Goal: Information Seeking & Learning: Learn about a topic

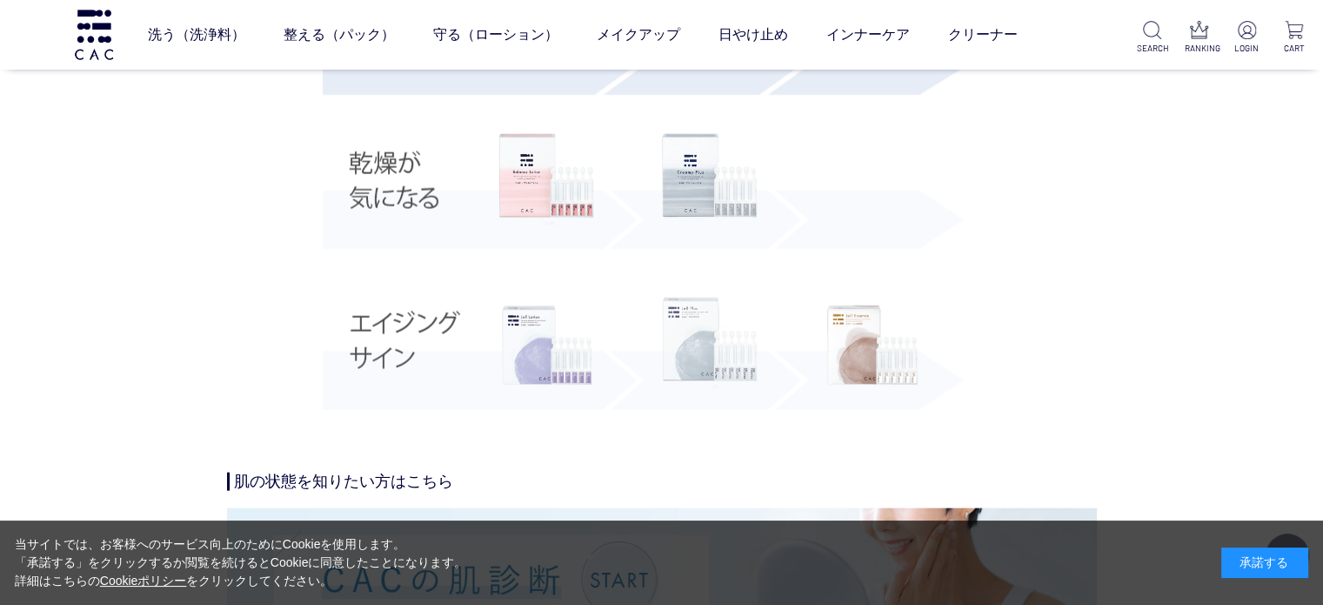
scroll to position [3915, 0]
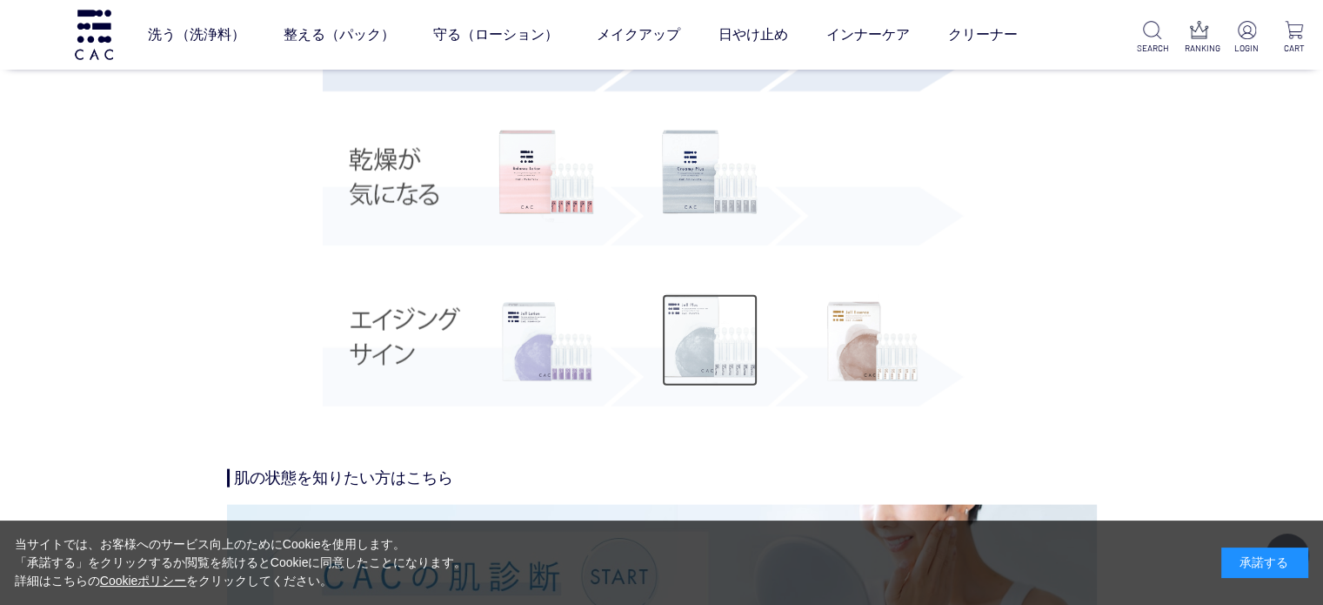
click at [706, 323] on img at bounding box center [710, 340] width 96 height 92
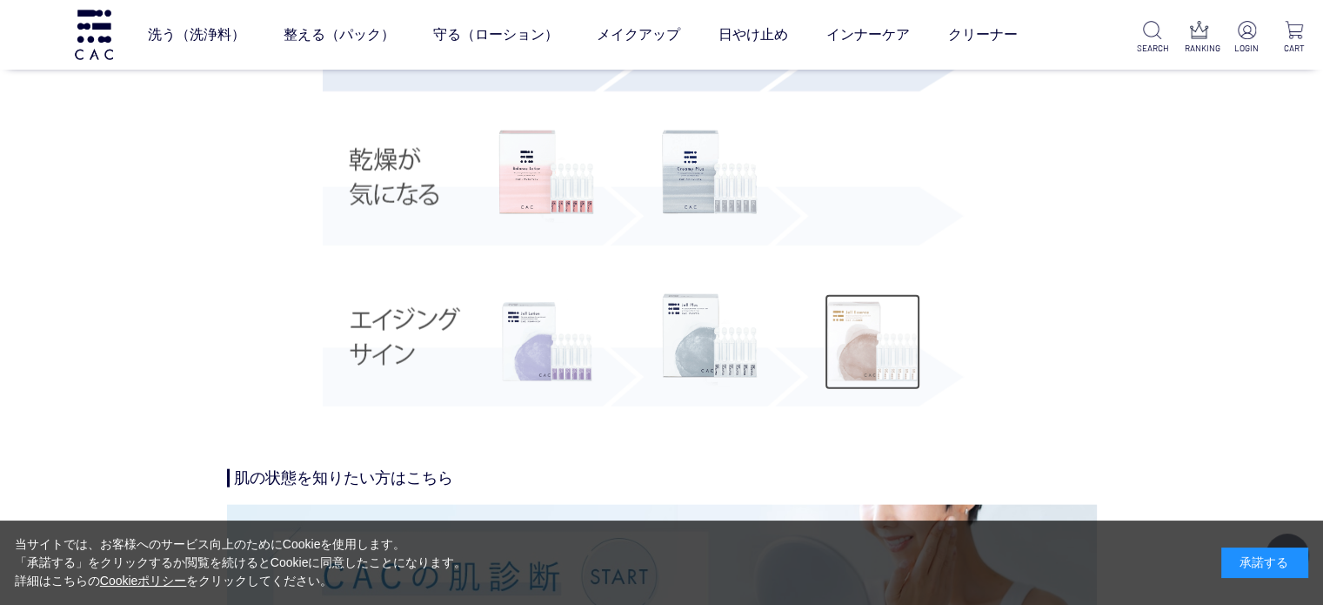
click at [857, 326] on img at bounding box center [873, 342] width 96 height 96
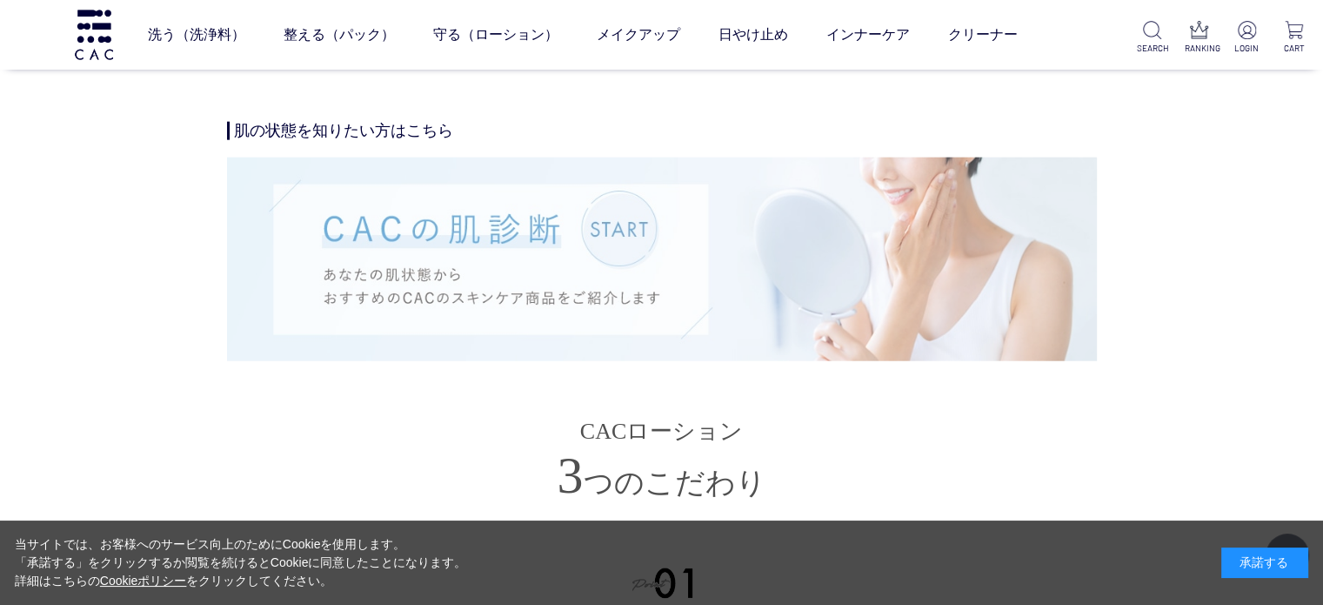
scroll to position [4263, 0]
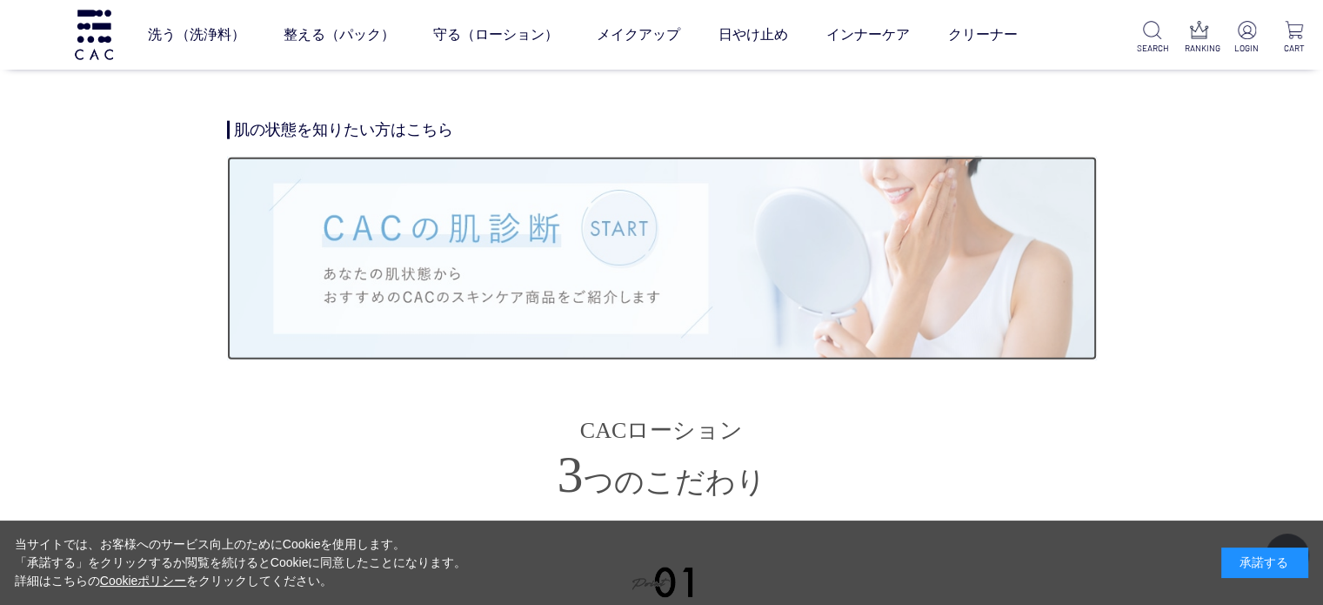
click at [615, 258] on img at bounding box center [662, 258] width 870 height 203
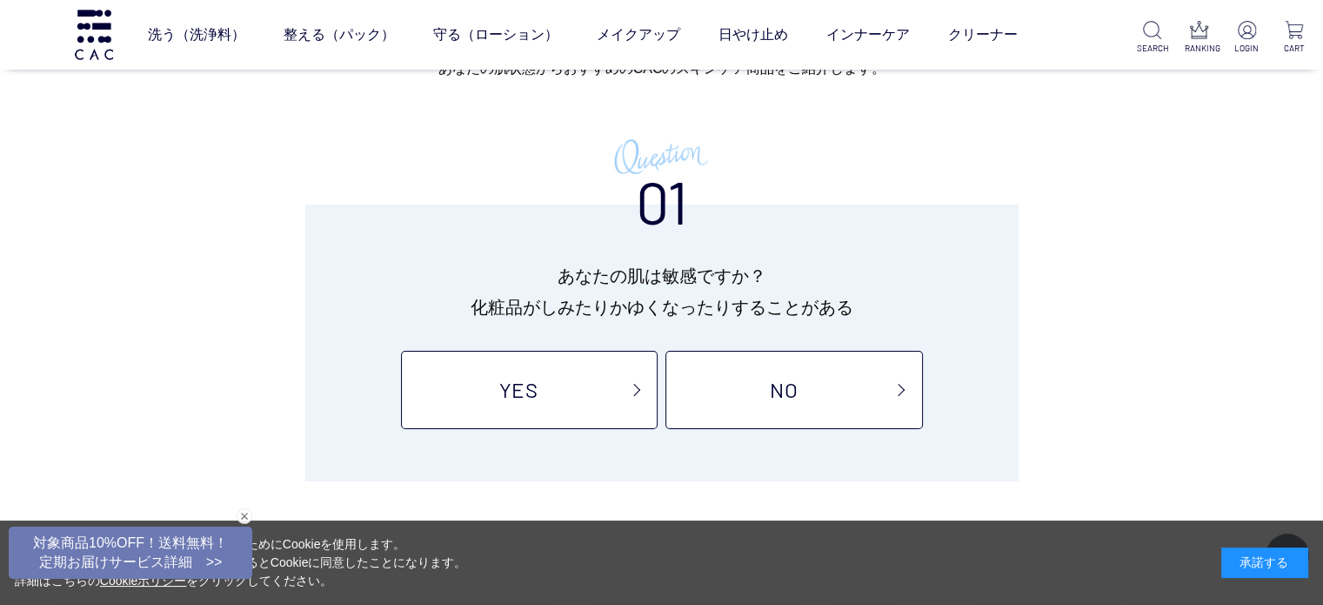
scroll to position [261, 0]
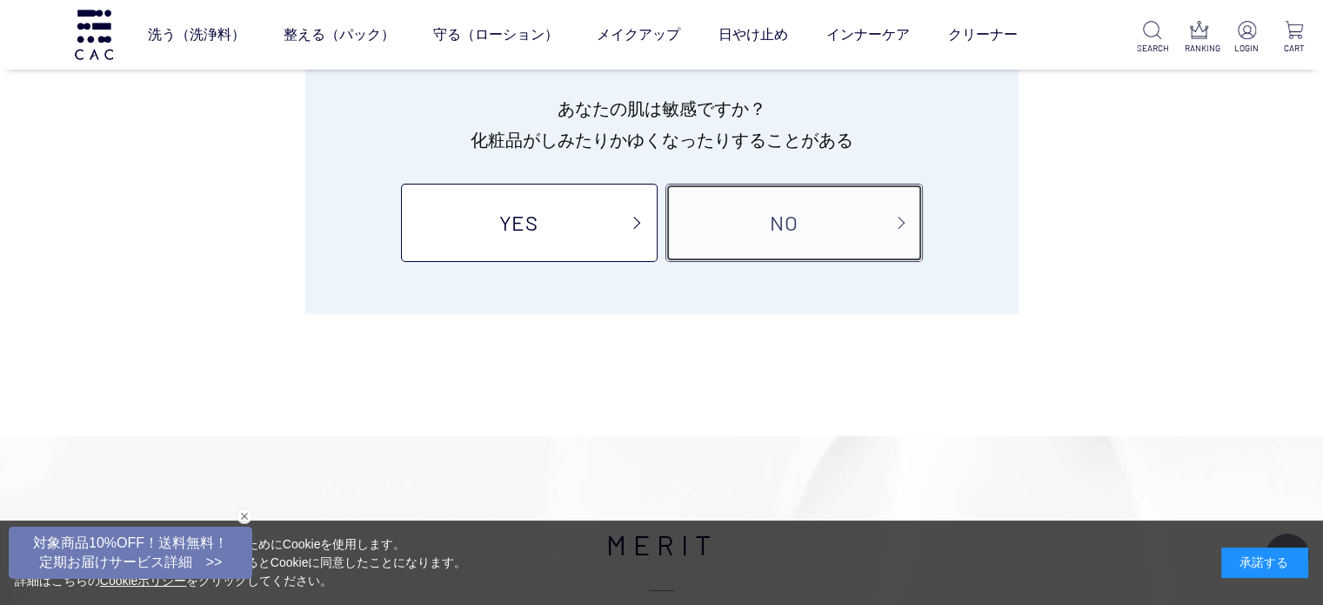
click at [749, 240] on link "NO" at bounding box center [794, 223] width 257 height 78
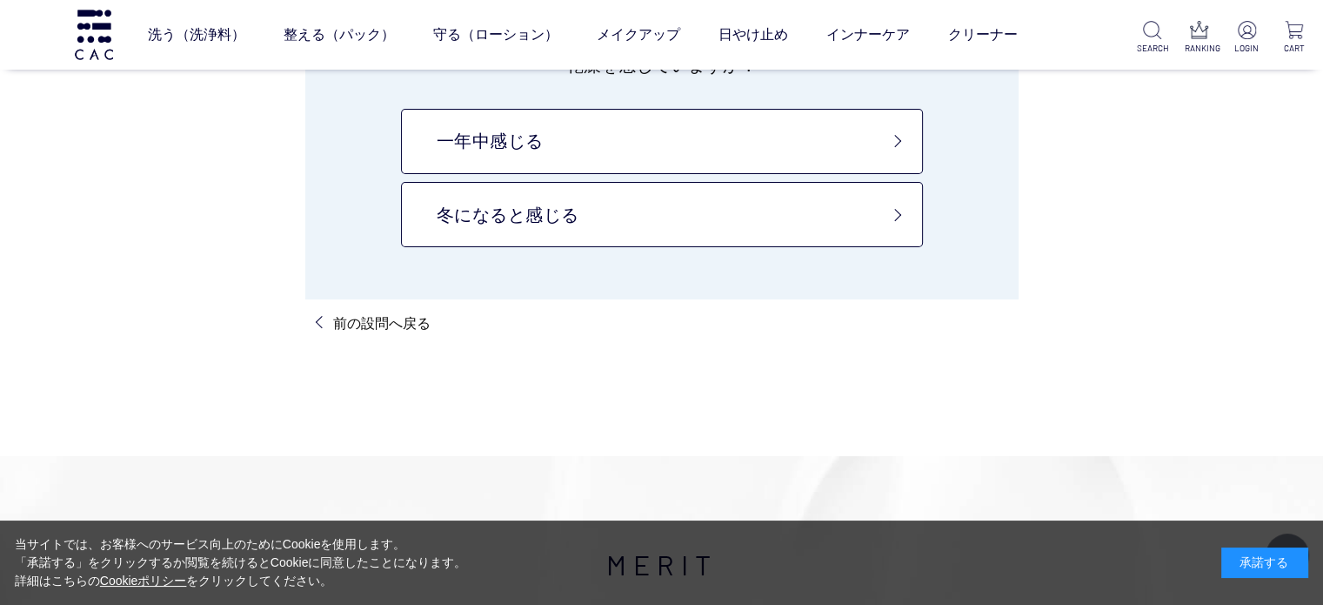
scroll to position [261, 0]
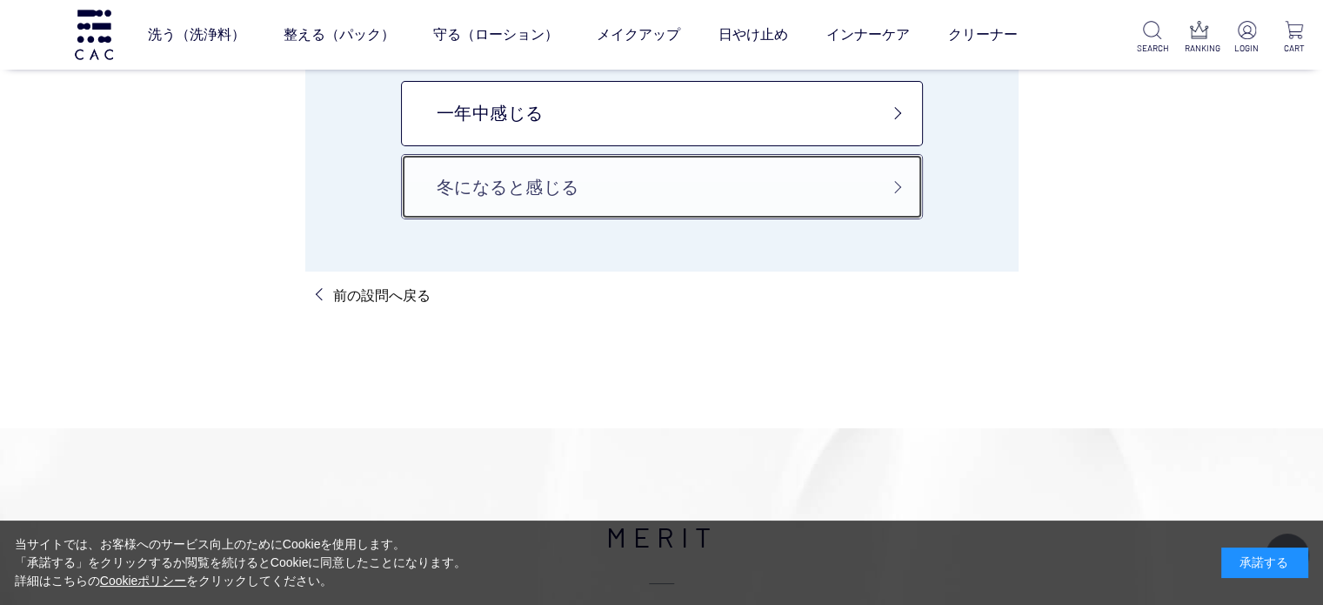
click at [689, 180] on link "冬になると感じる" at bounding box center [662, 186] width 522 height 65
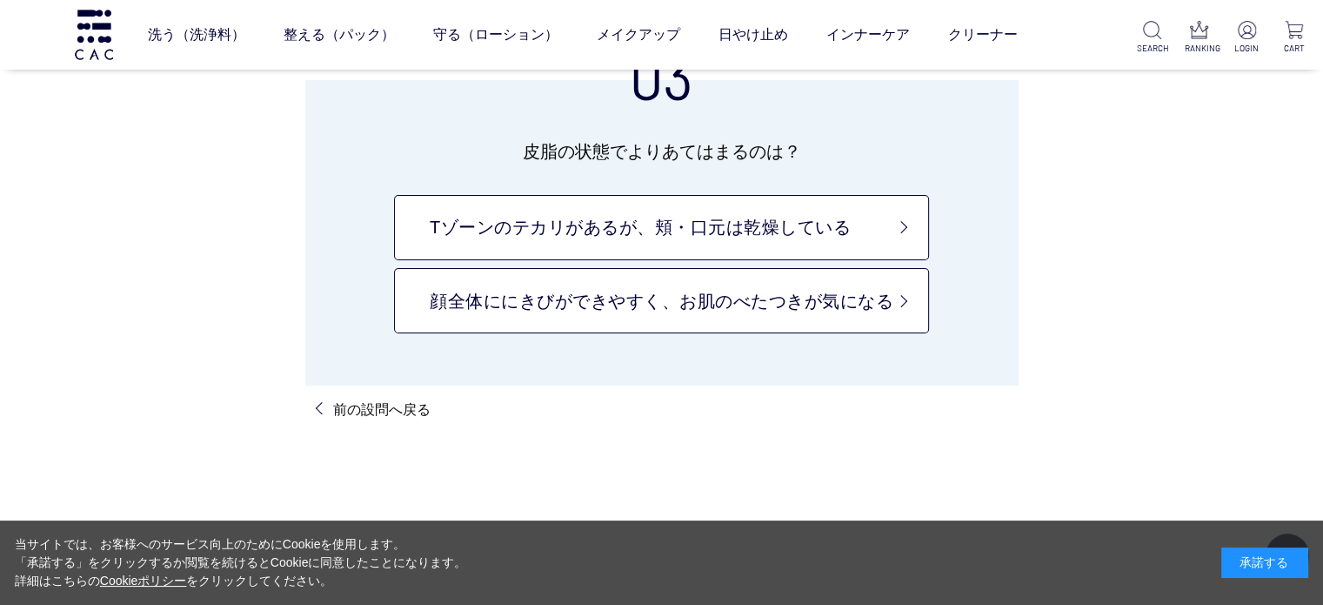
scroll to position [174, 0]
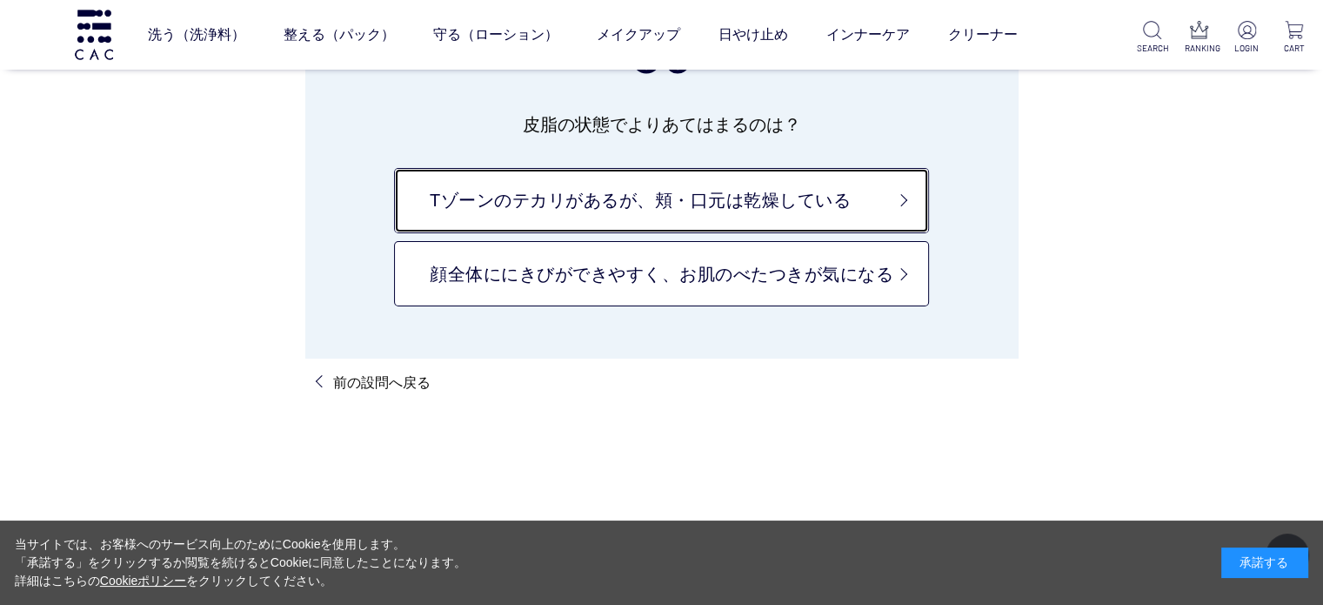
click at [686, 211] on link "Tゾーンのテカリがあるが、頬・口元は乾燥している" at bounding box center [661, 200] width 535 height 65
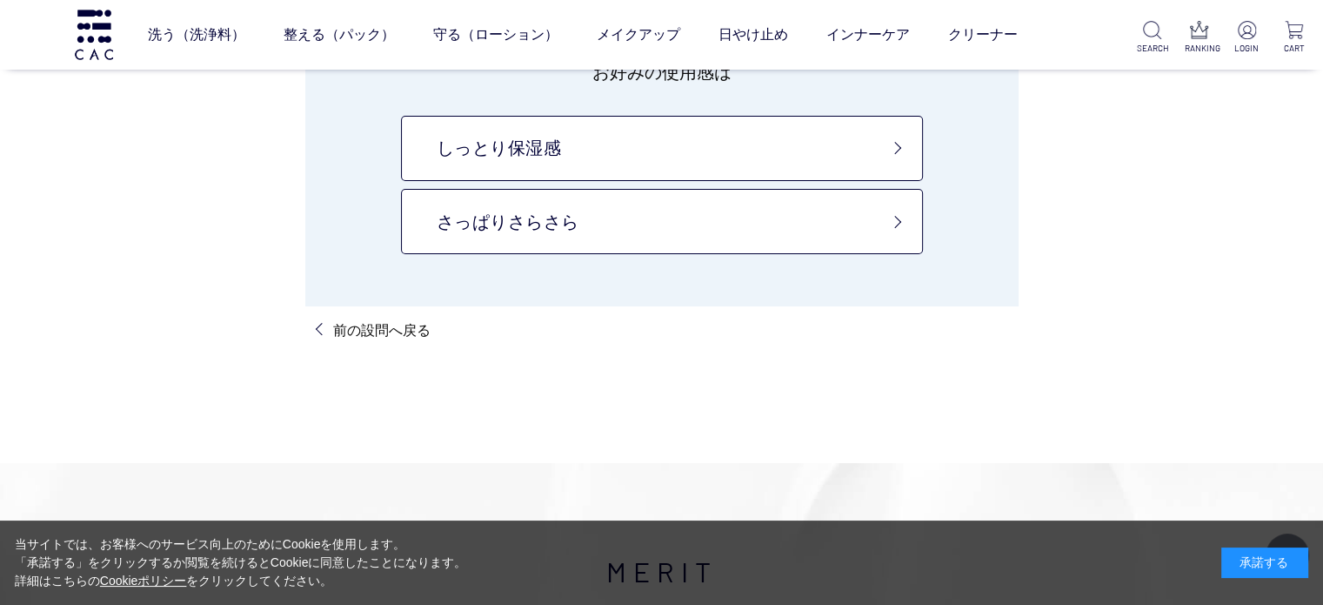
scroll to position [261, 0]
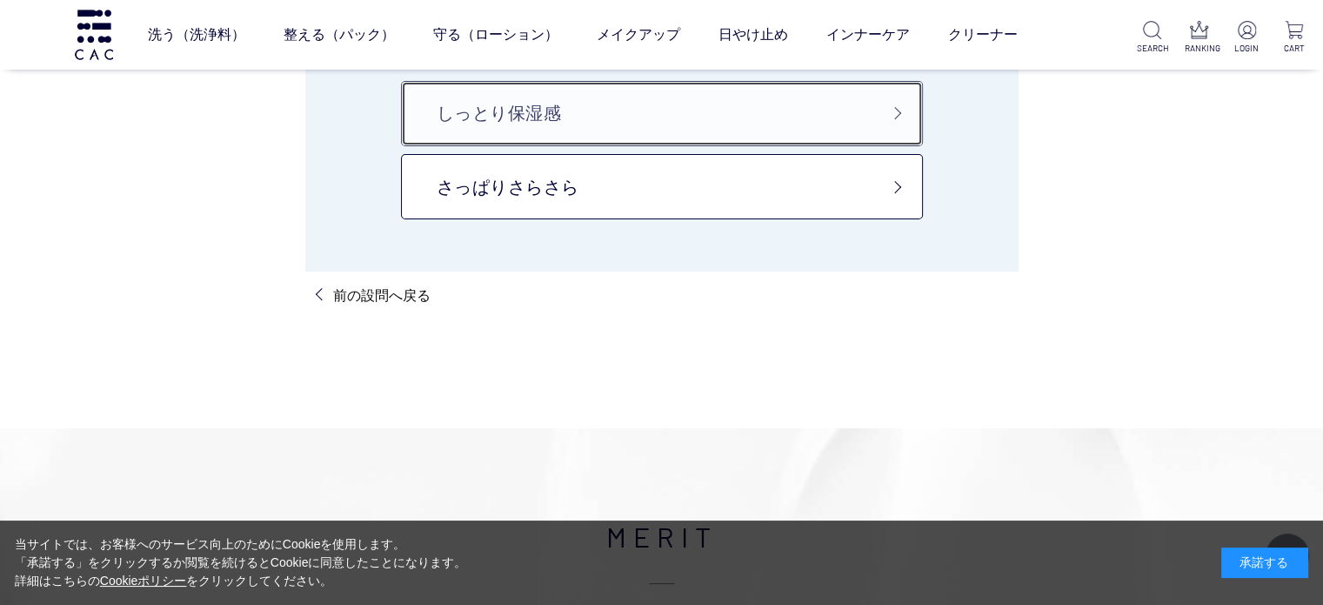
click at [655, 122] on link "しっとり保湿感" at bounding box center [662, 113] width 522 height 65
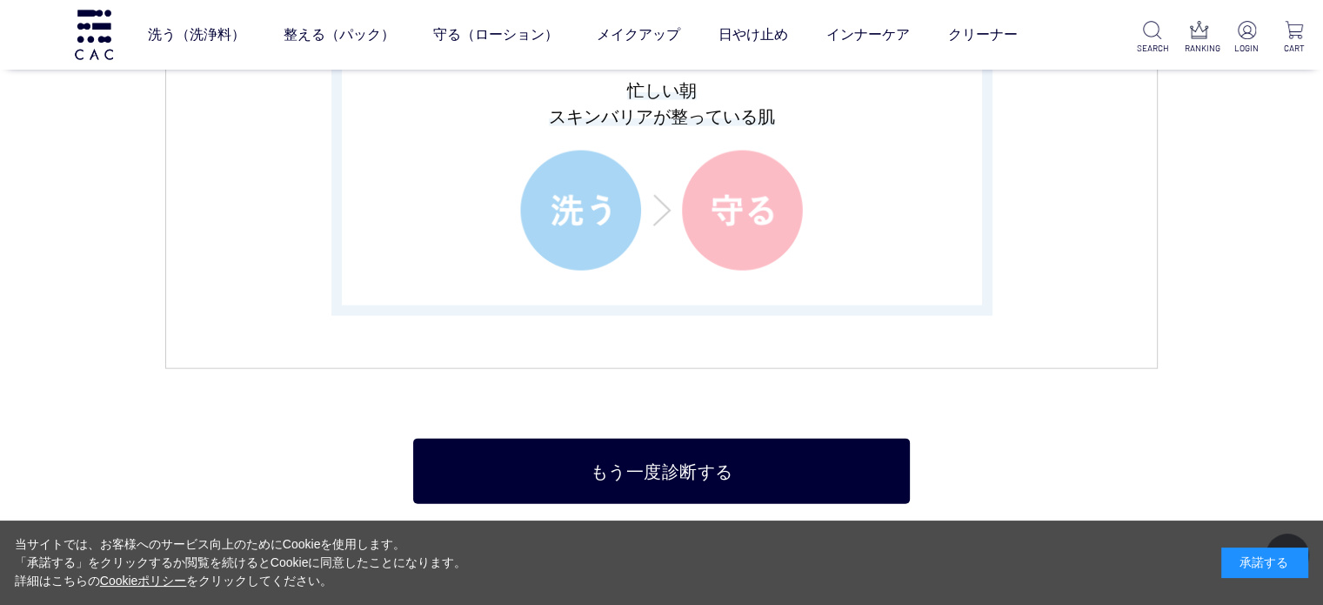
scroll to position [4176, 0]
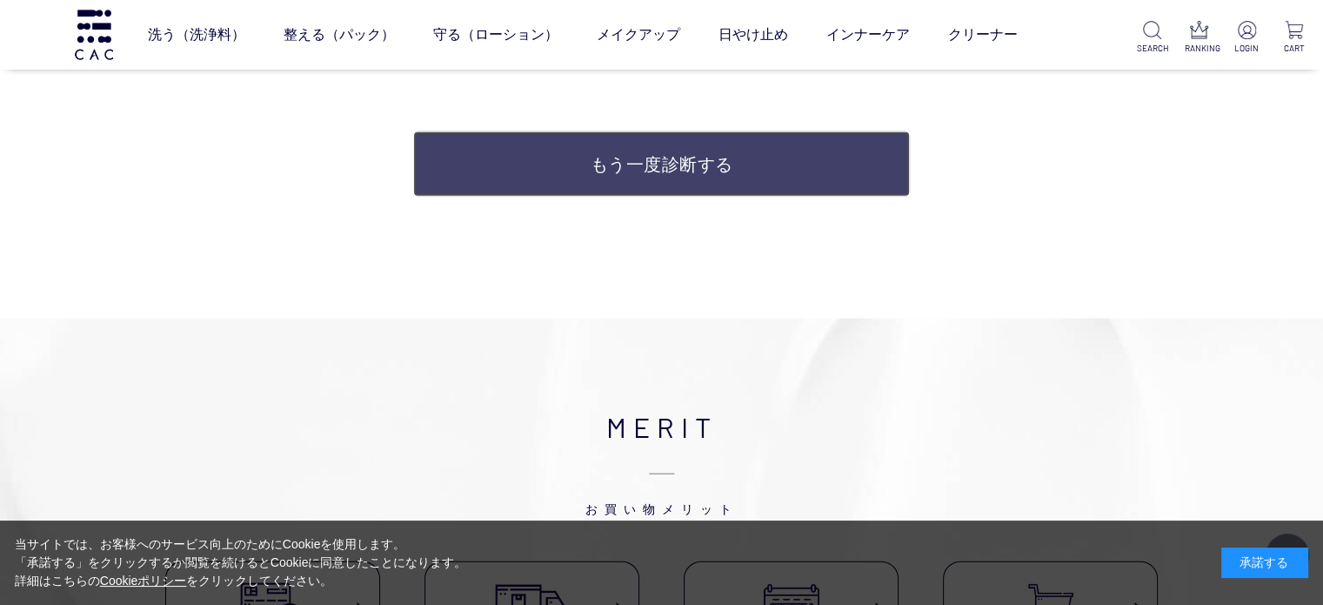
click at [739, 181] on link "もう一度診断する" at bounding box center [661, 163] width 496 height 65
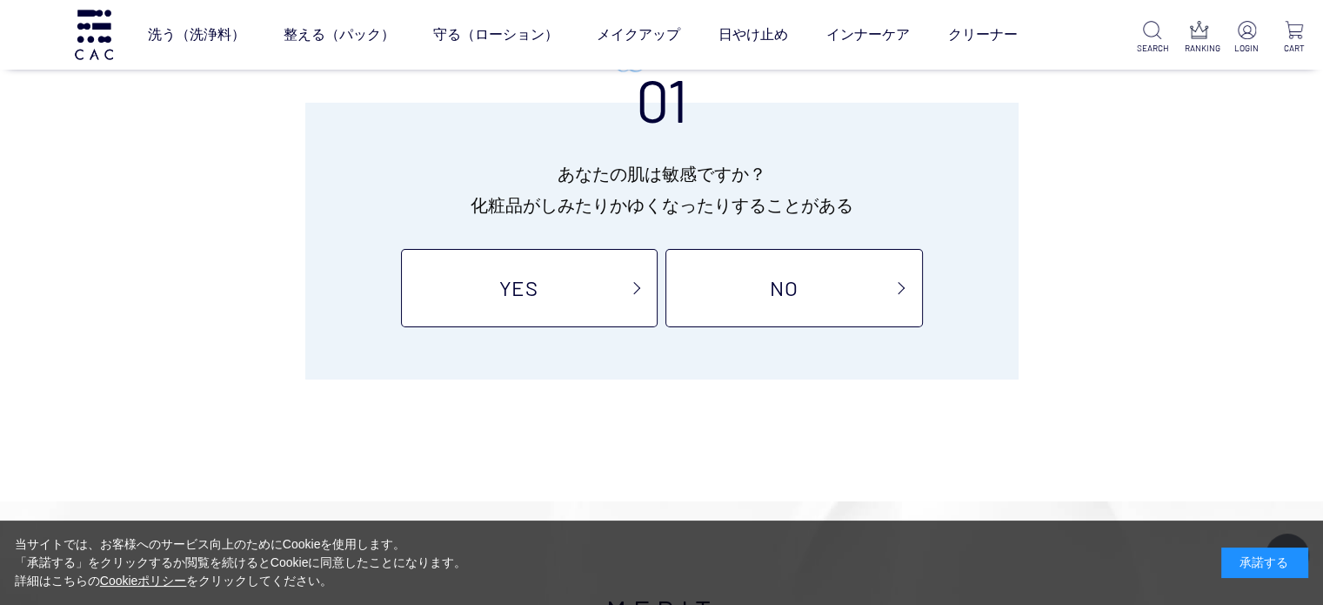
scroll to position [174, 0]
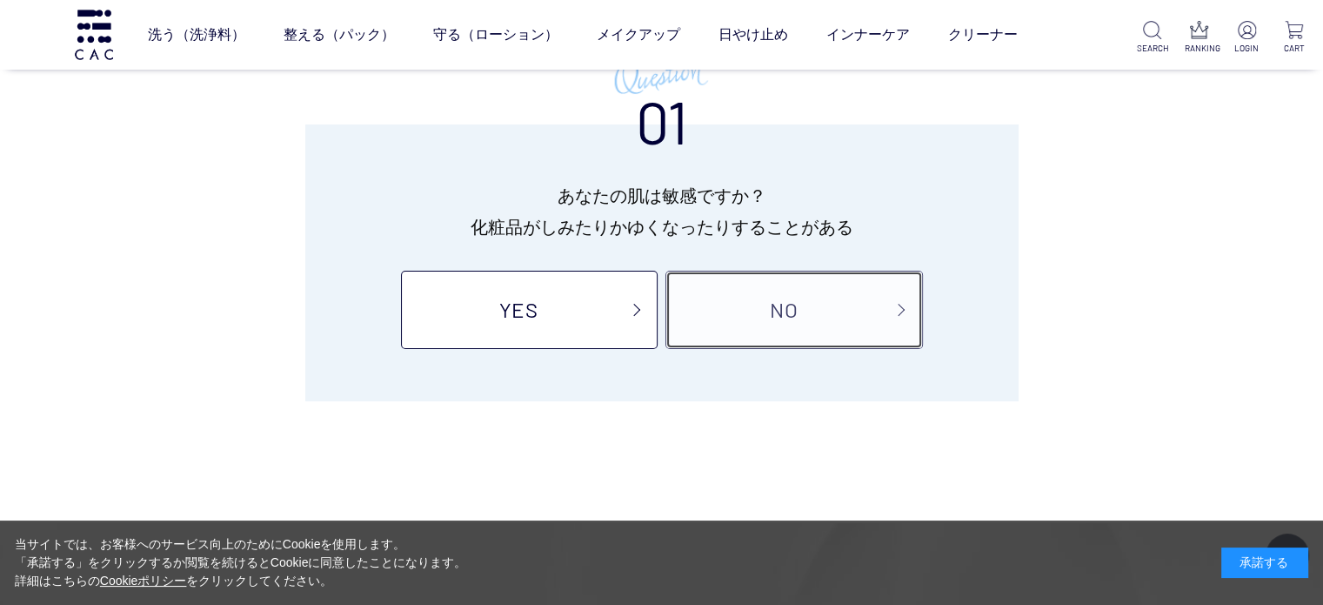
click at [755, 309] on link "NO" at bounding box center [794, 310] width 257 height 78
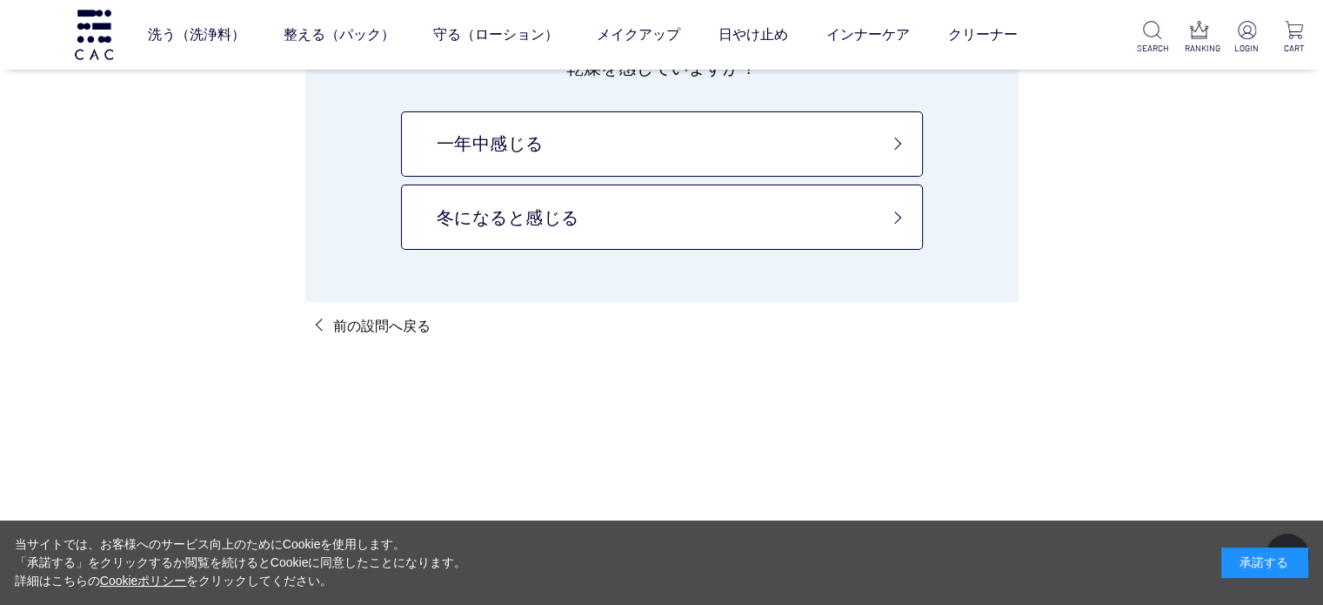
scroll to position [261, 0]
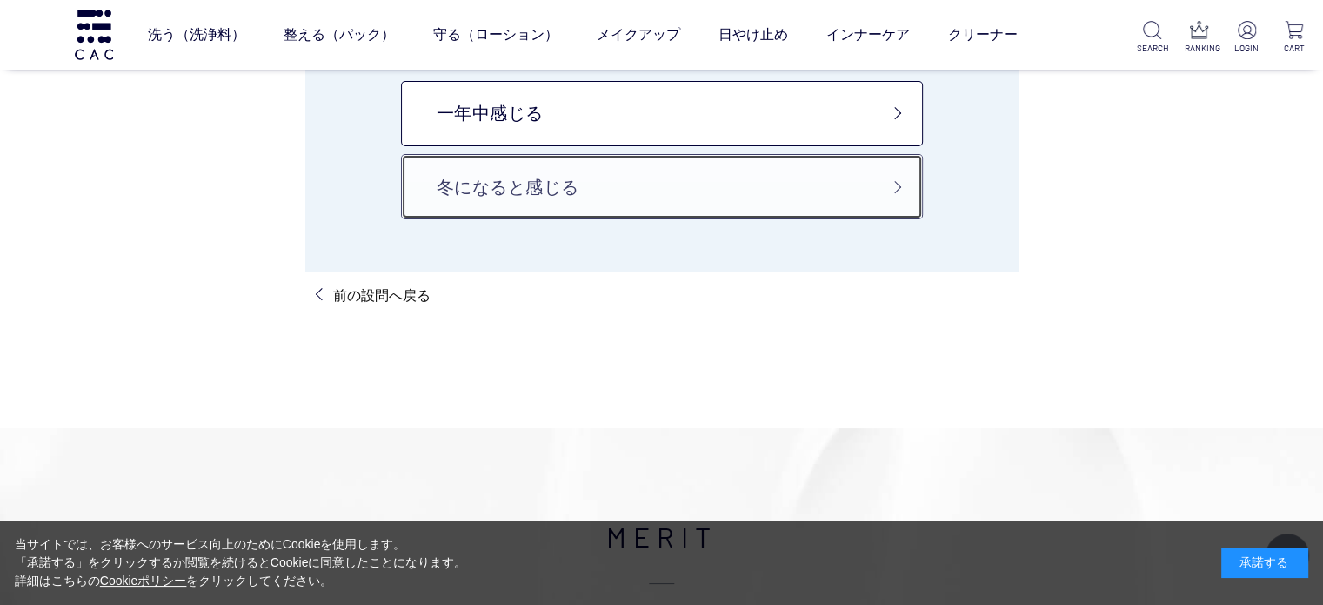
click at [686, 174] on link "冬になると感じる" at bounding box center [662, 186] width 522 height 65
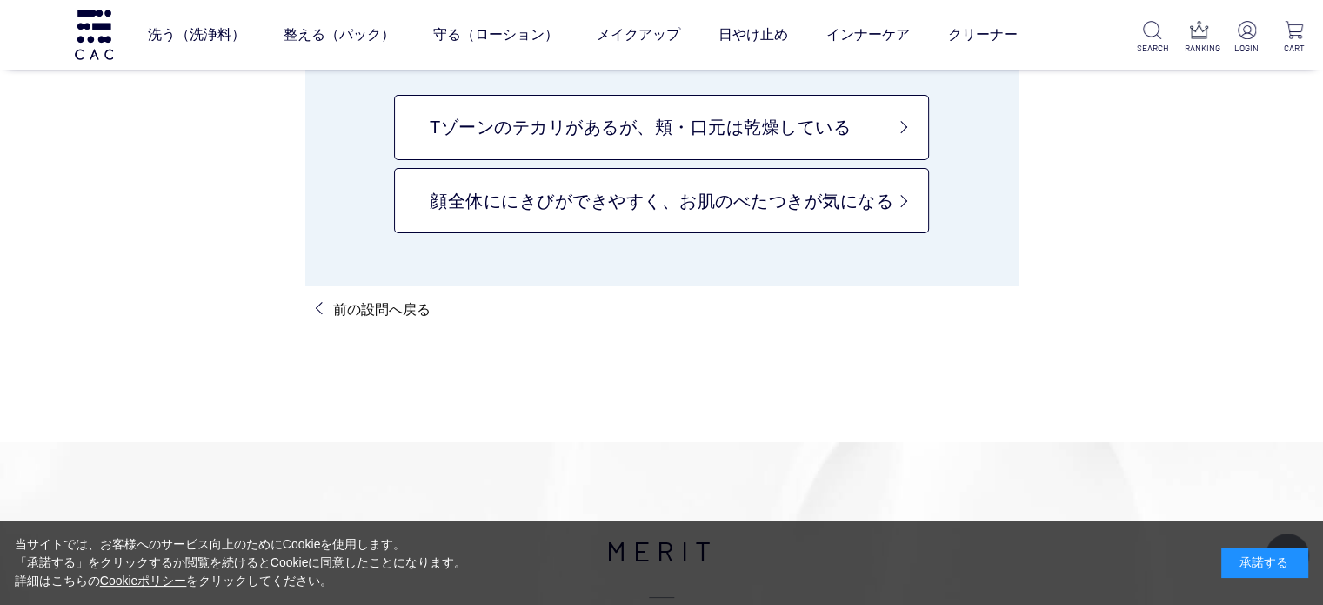
scroll to position [261, 0]
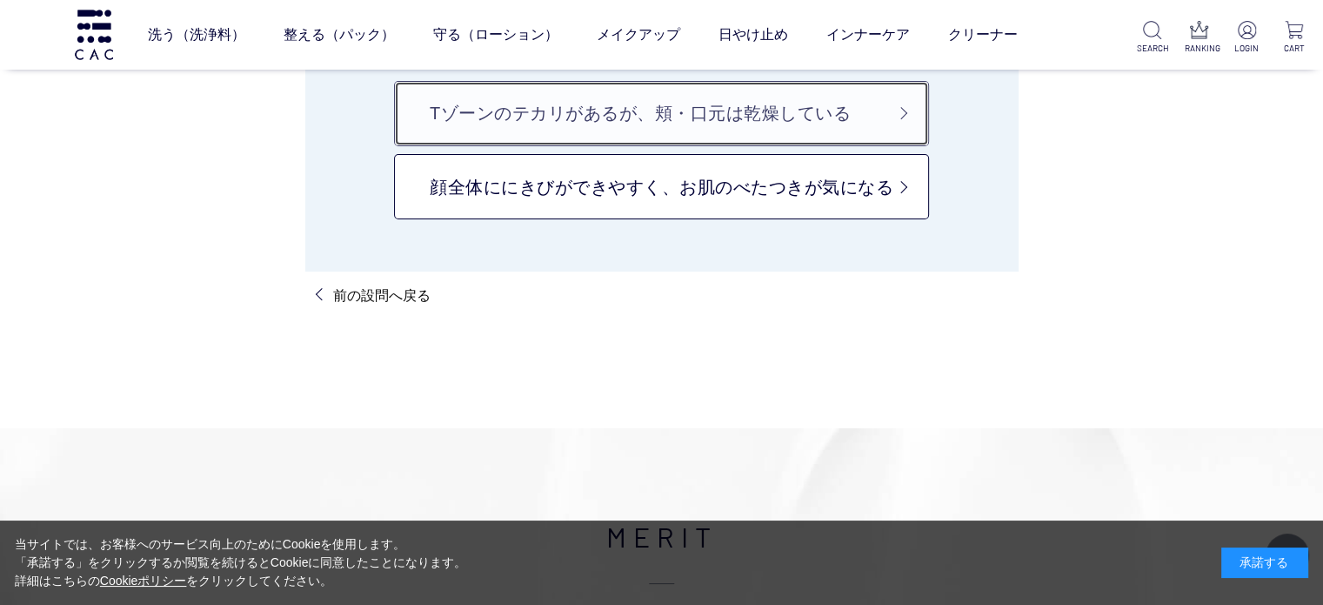
click at [692, 123] on link "Tゾーンのテカリがあるが、頬・口元は乾燥している" at bounding box center [661, 113] width 535 height 65
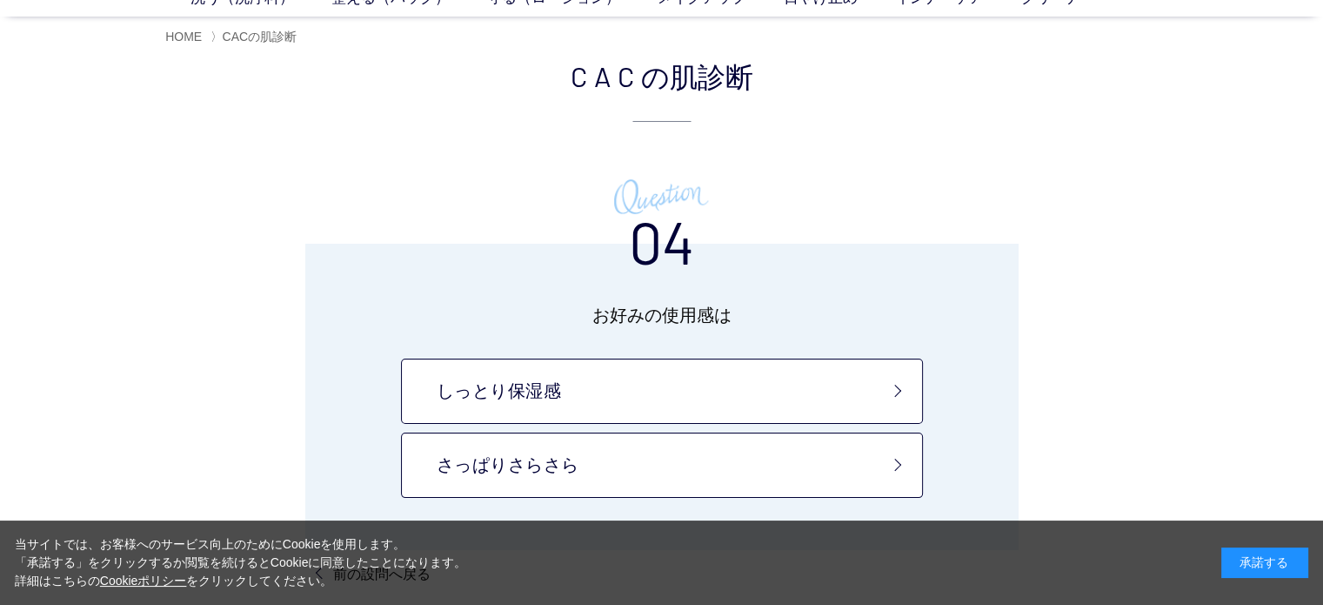
scroll to position [348, 0]
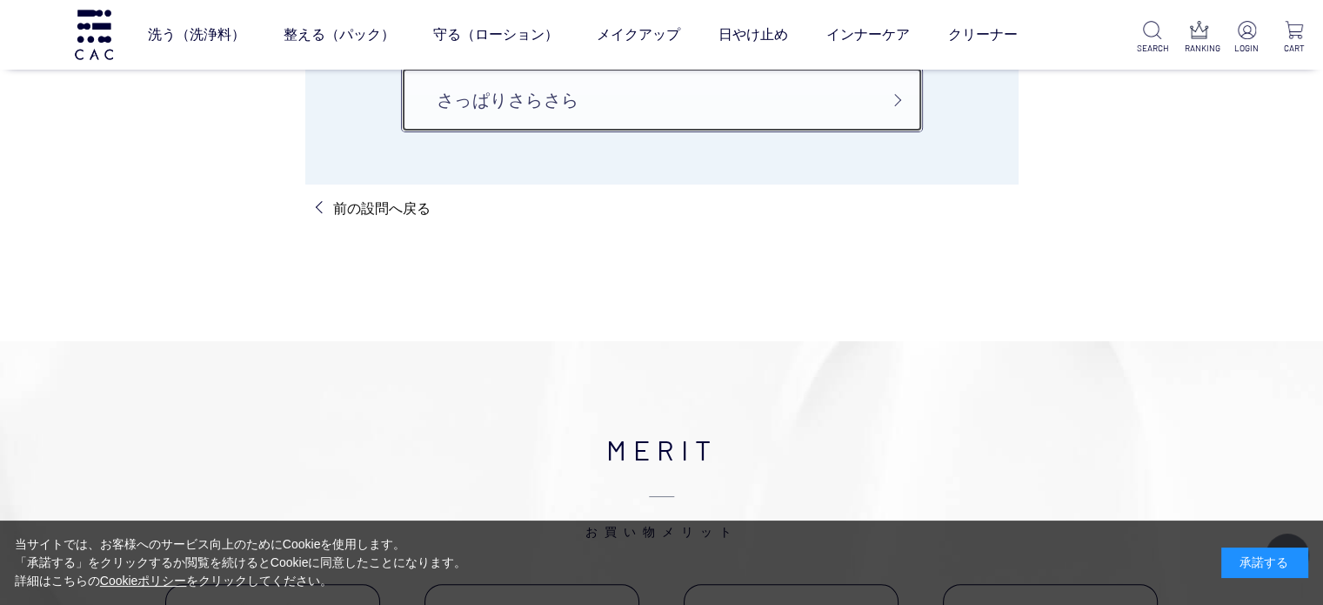
click at [675, 107] on link "さっぱりさらさら" at bounding box center [662, 99] width 522 height 65
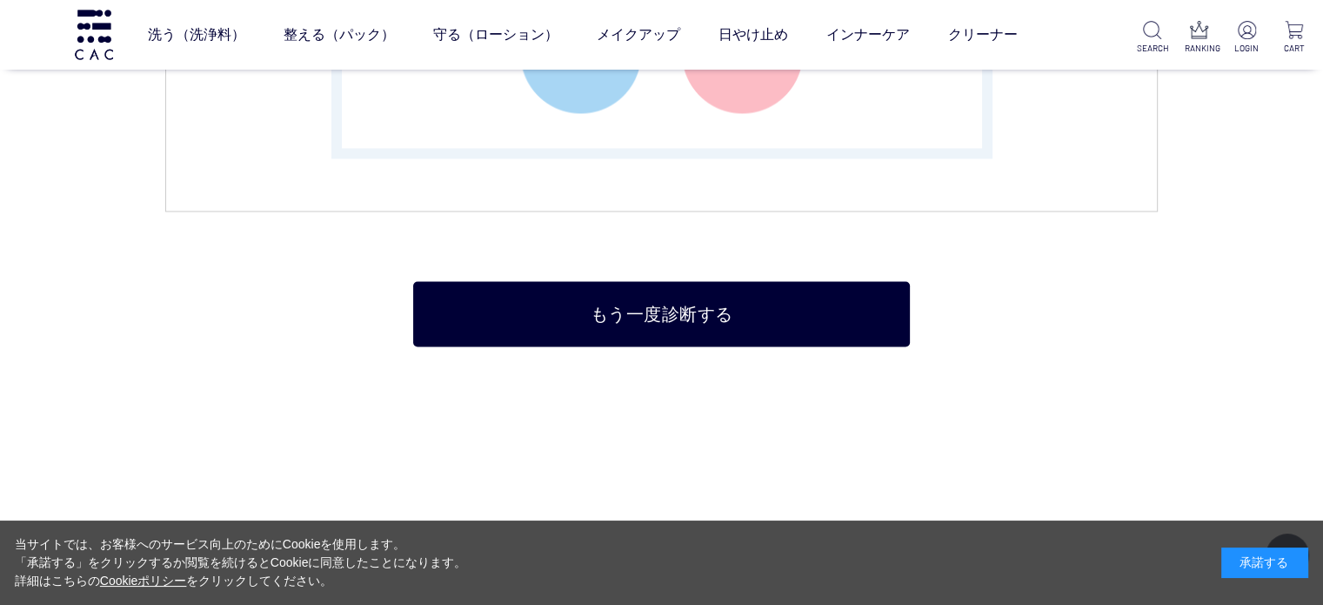
scroll to position [3132, 0]
